Goal: Navigation & Orientation: Find specific page/section

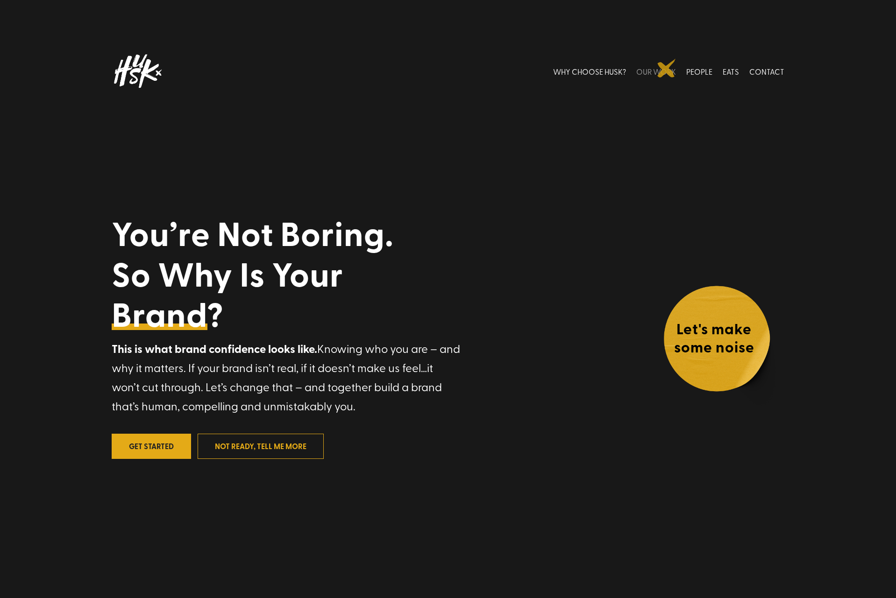
click at [667, 68] on link "OUR WORK" at bounding box center [656, 71] width 40 height 42
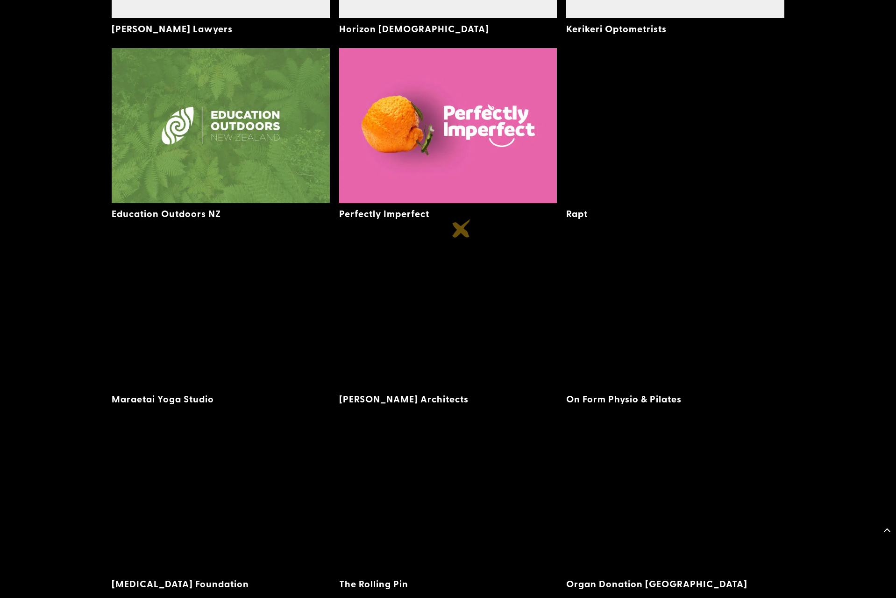
scroll to position [1780, 0]
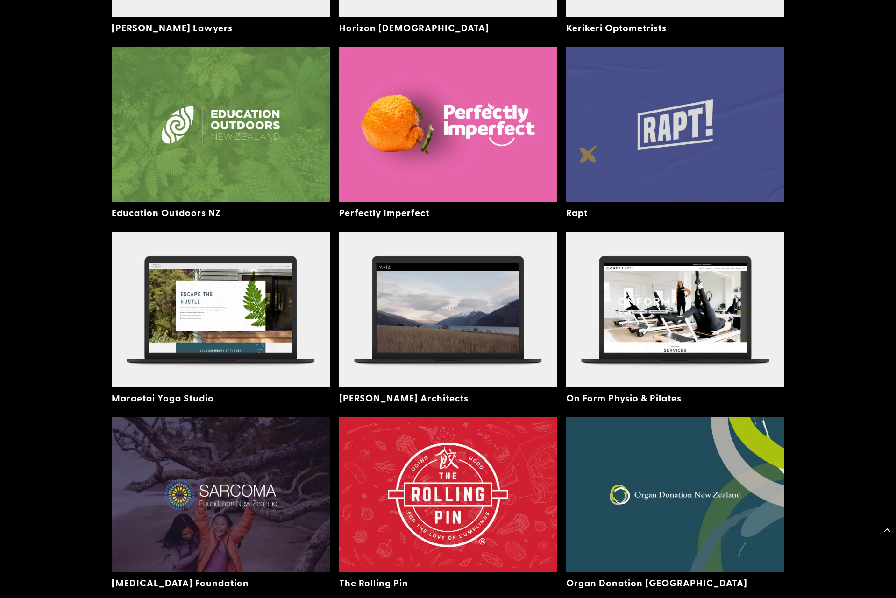
click at [589, 154] on img at bounding box center [675, 124] width 218 height 155
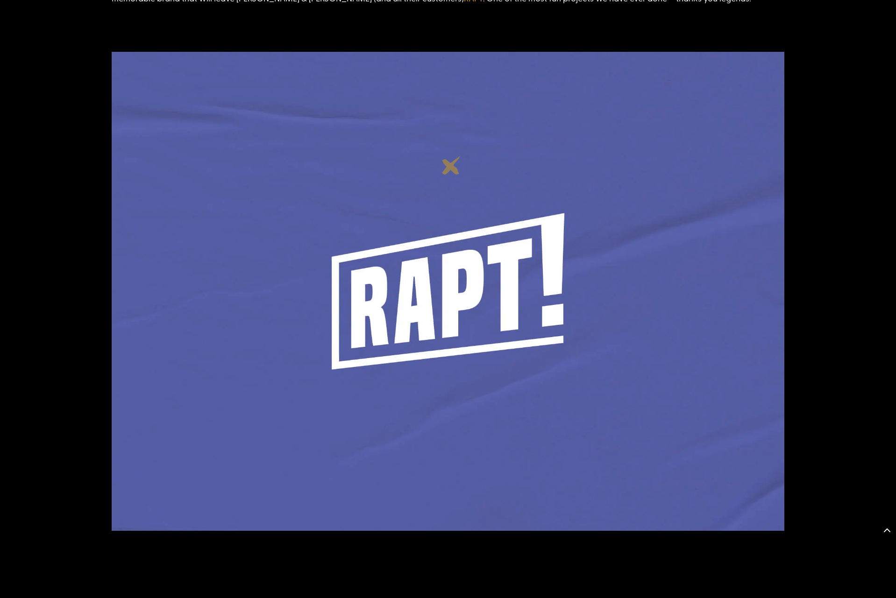
scroll to position [564, 0]
